Goal: Transaction & Acquisition: Purchase product/service

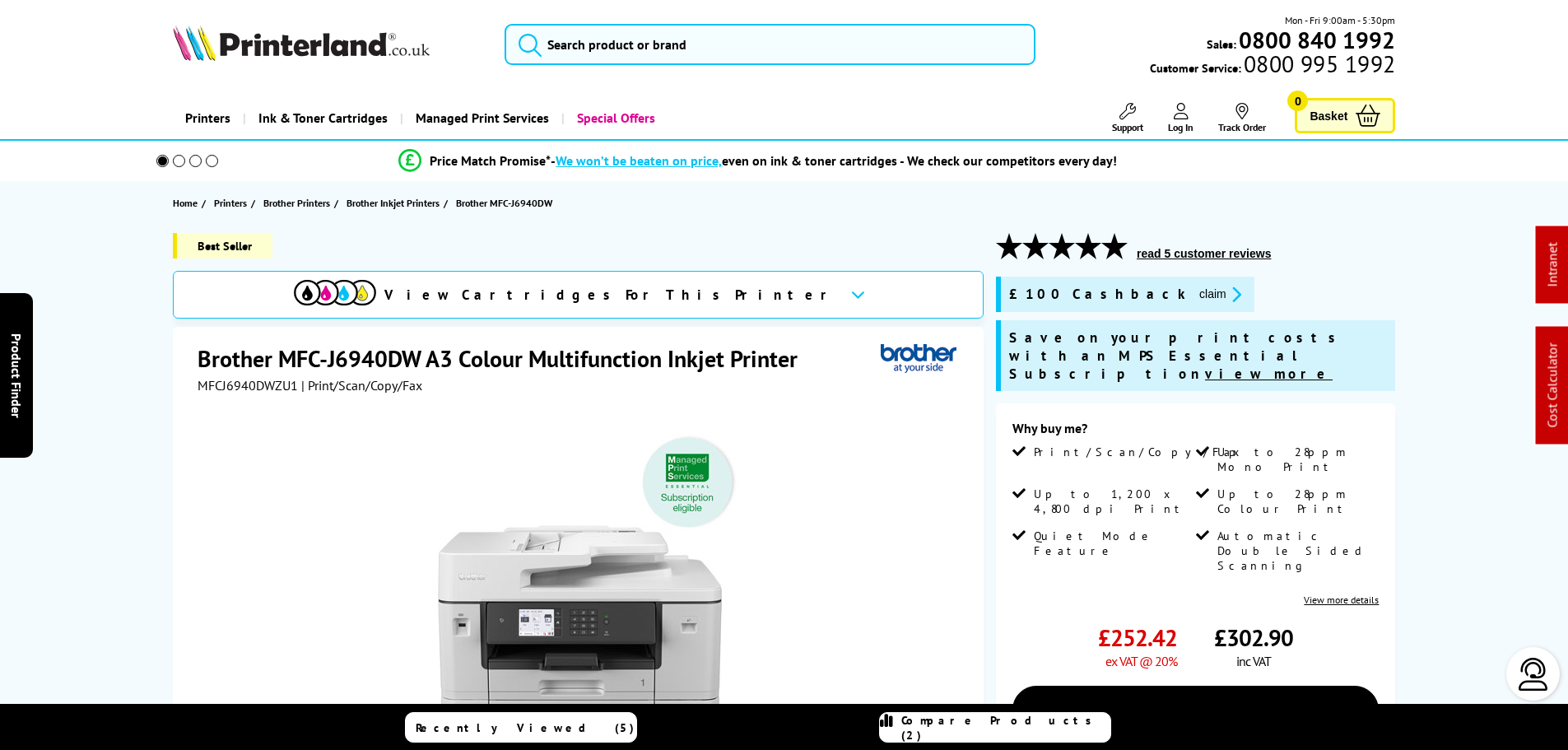
drag, startPoint x: 417, startPoint y: 300, endPoint x: 311, endPoint y: 331, distance: 110.4
click at [272, 306] on div "View Cartridges For This Printer" at bounding box center [577, 295] width 811 height 48
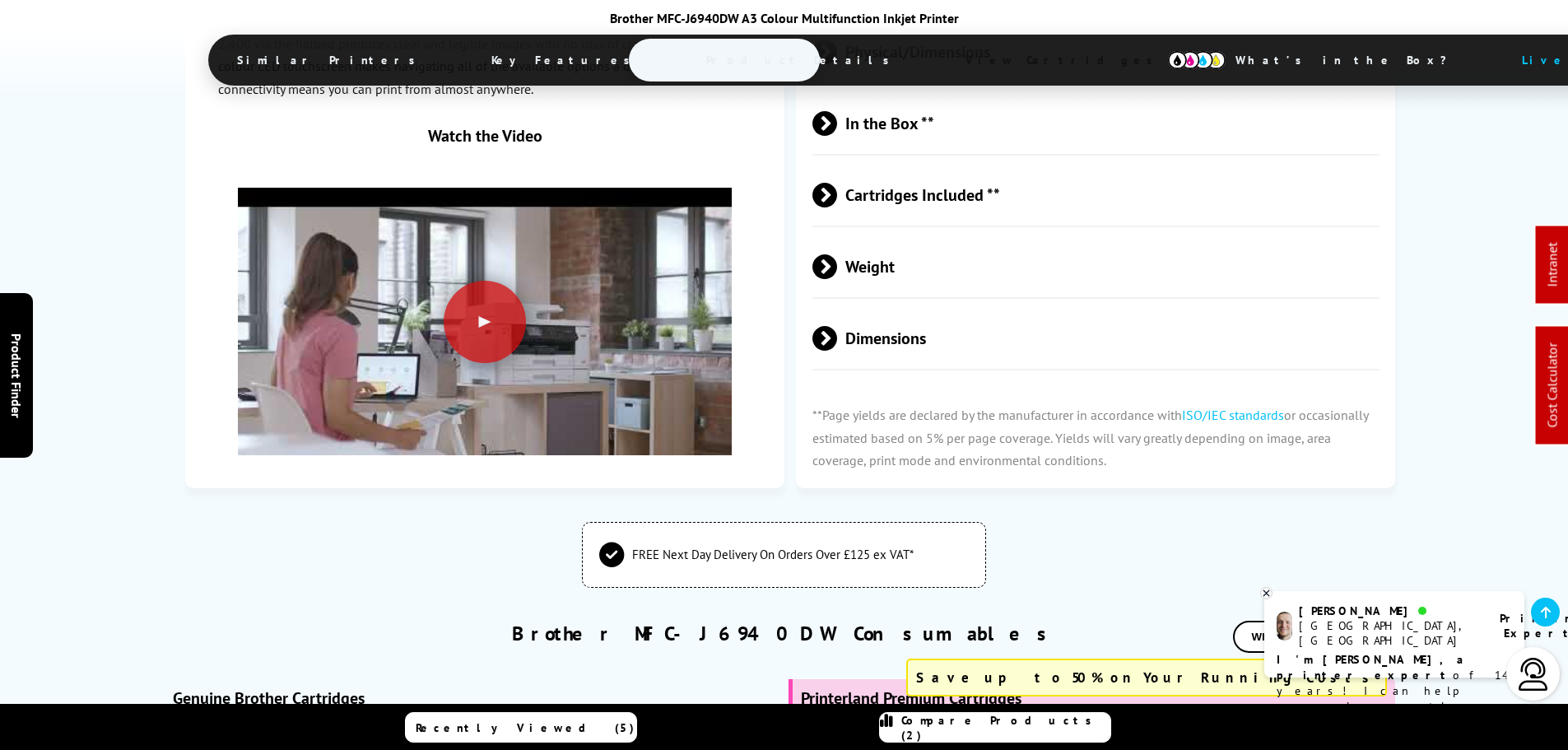
scroll to position [4940, 0]
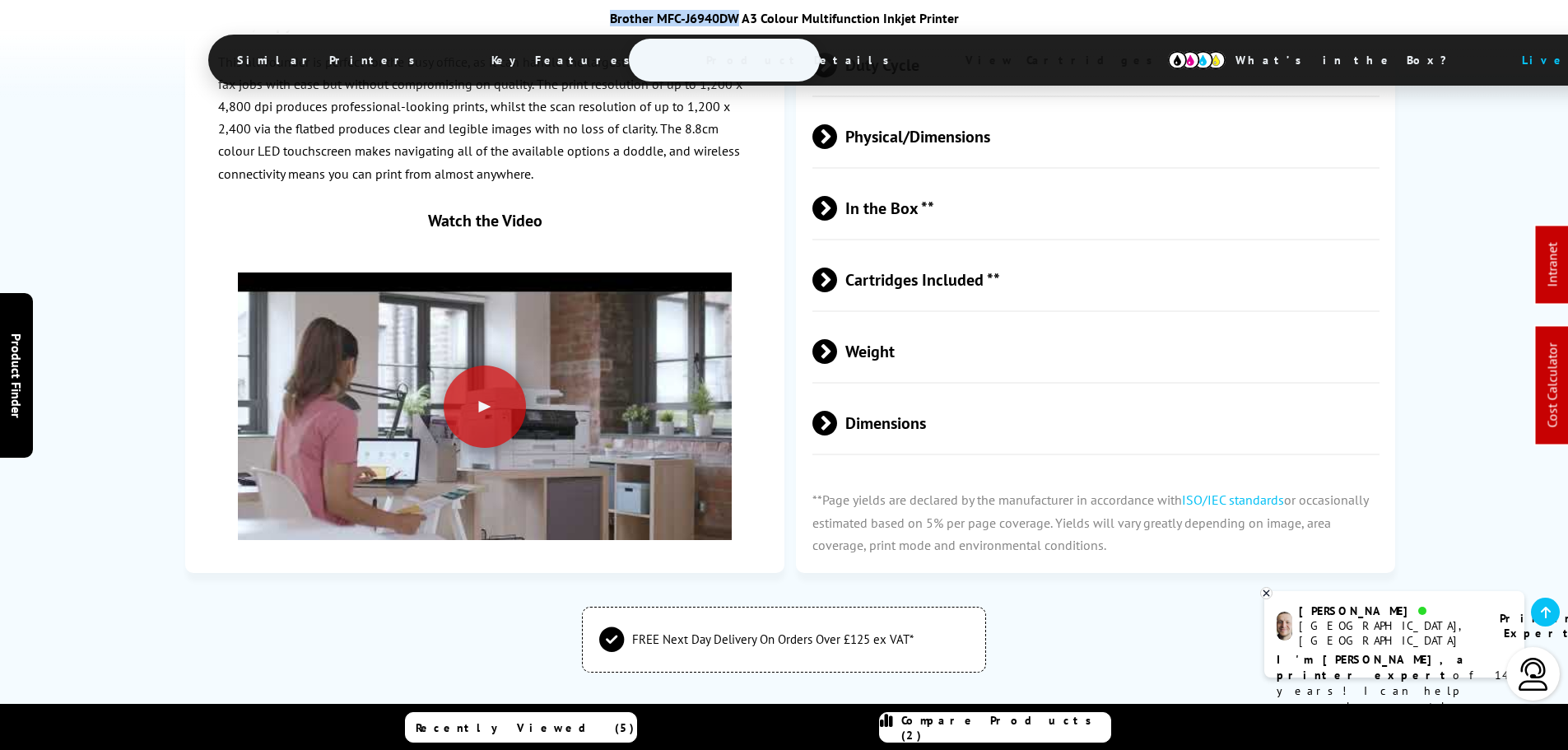
drag, startPoint x: 738, startPoint y: 16, endPoint x: 593, endPoint y: 18, distance: 145.0
click at [593, 18] on div "Brother MFC-J6940DW A3 Colour Multifunction Inkjet Printer" at bounding box center [784, 18] width 1152 height 17
copy div "Brother MFC-J6940DW"
